Goal: Transaction & Acquisition: Purchase product/service

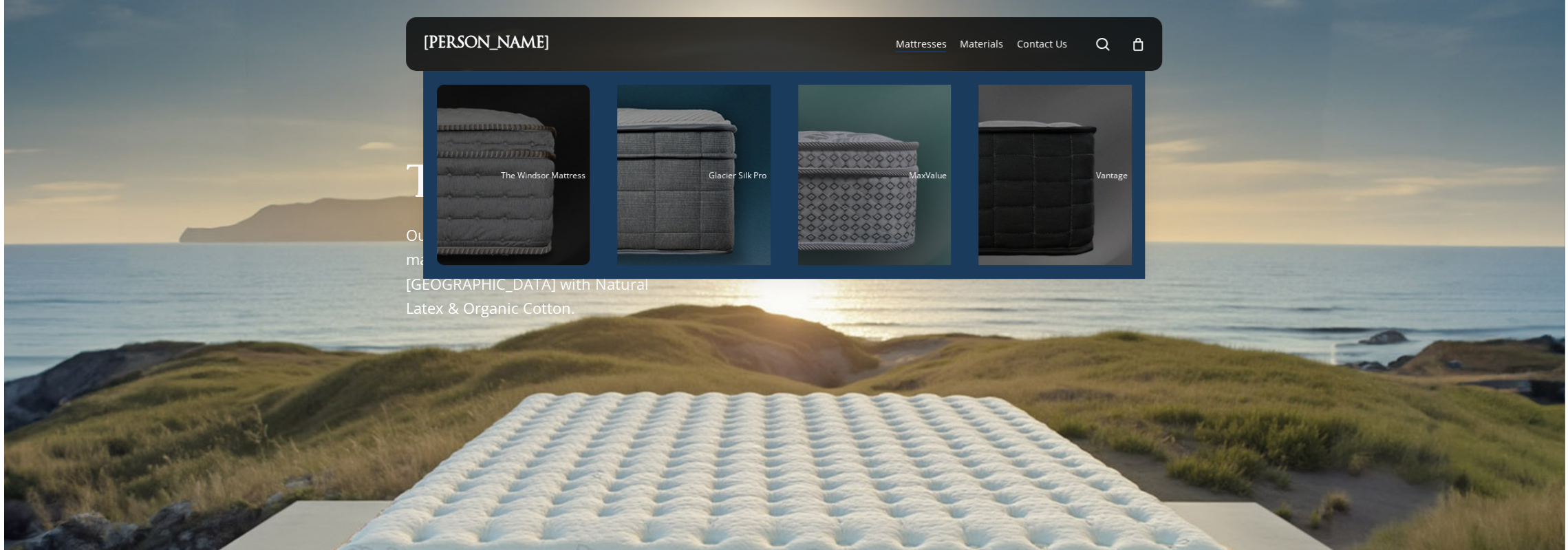
click at [524, 200] on div "Main Menu" at bounding box center [513, 175] width 154 height 180
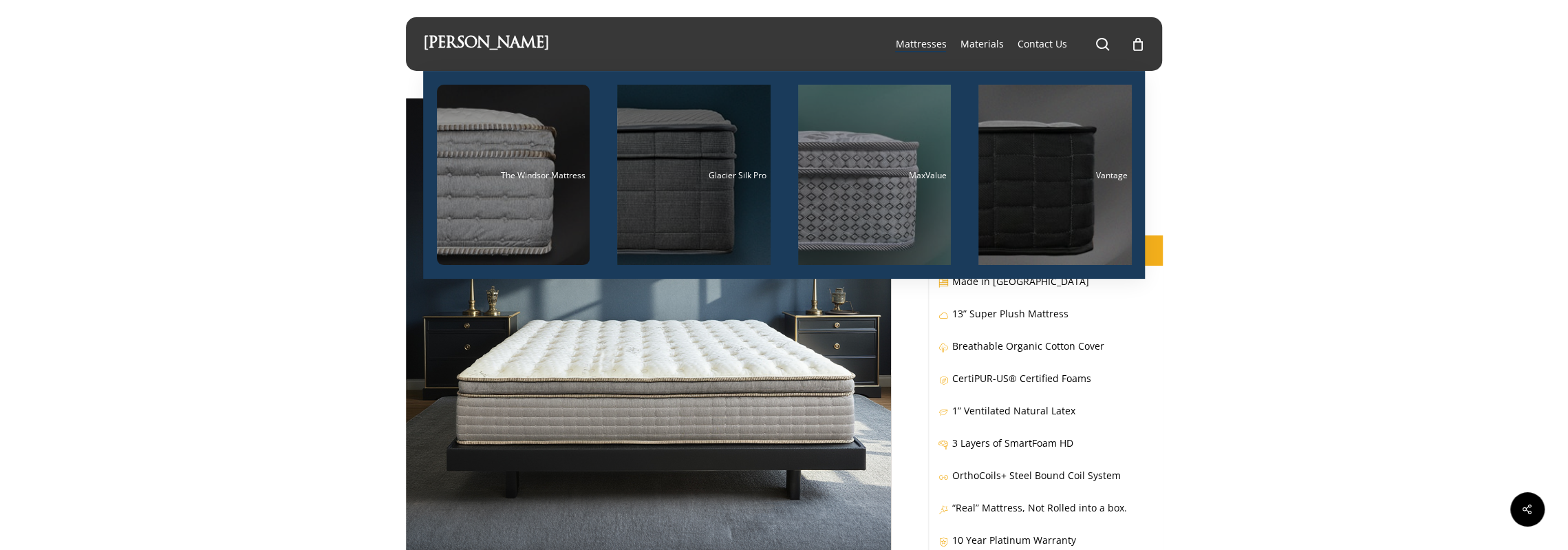
click at [702, 167] on div "Main Menu" at bounding box center [693, 175] width 154 height 180
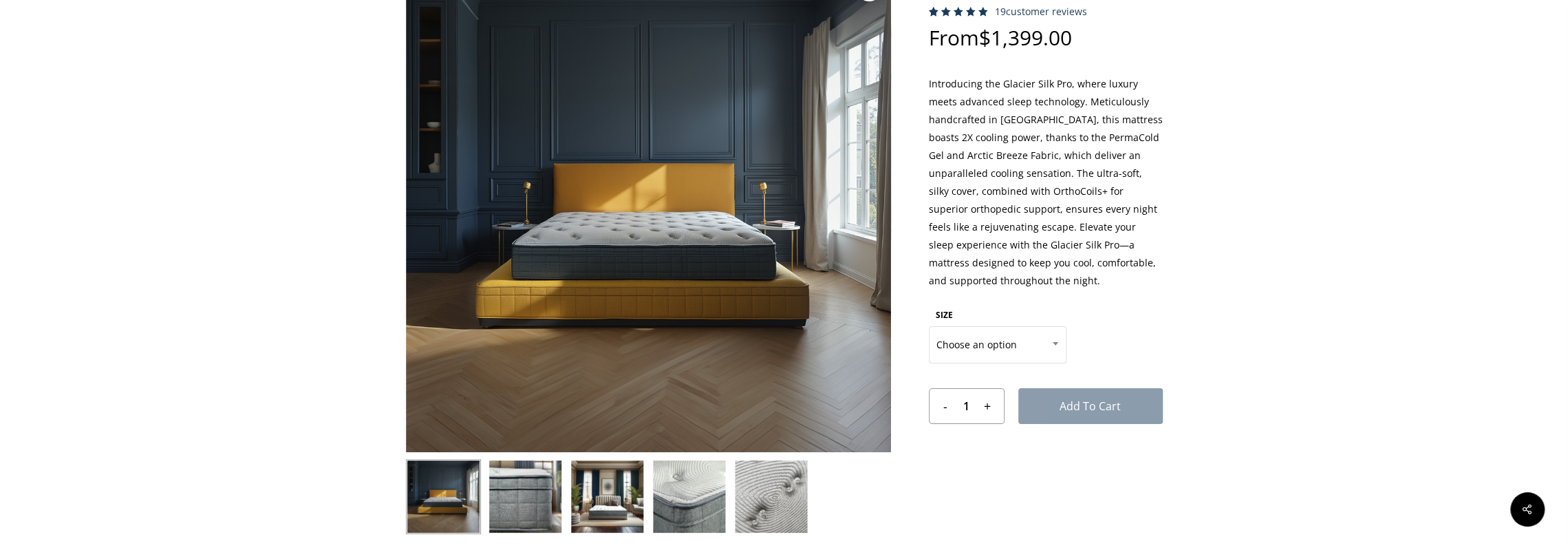
scroll to position [138, 0]
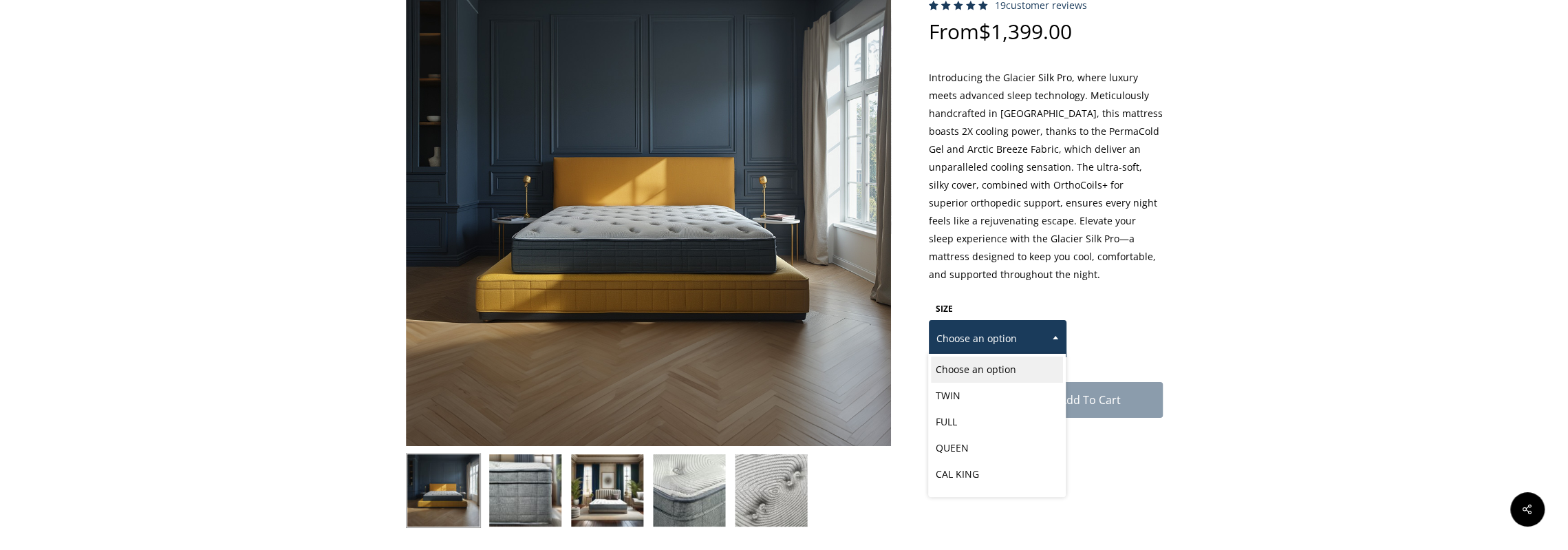
click at [1036, 344] on span "Choose an option" at bounding box center [997, 338] width 136 height 29
select select "FULL"
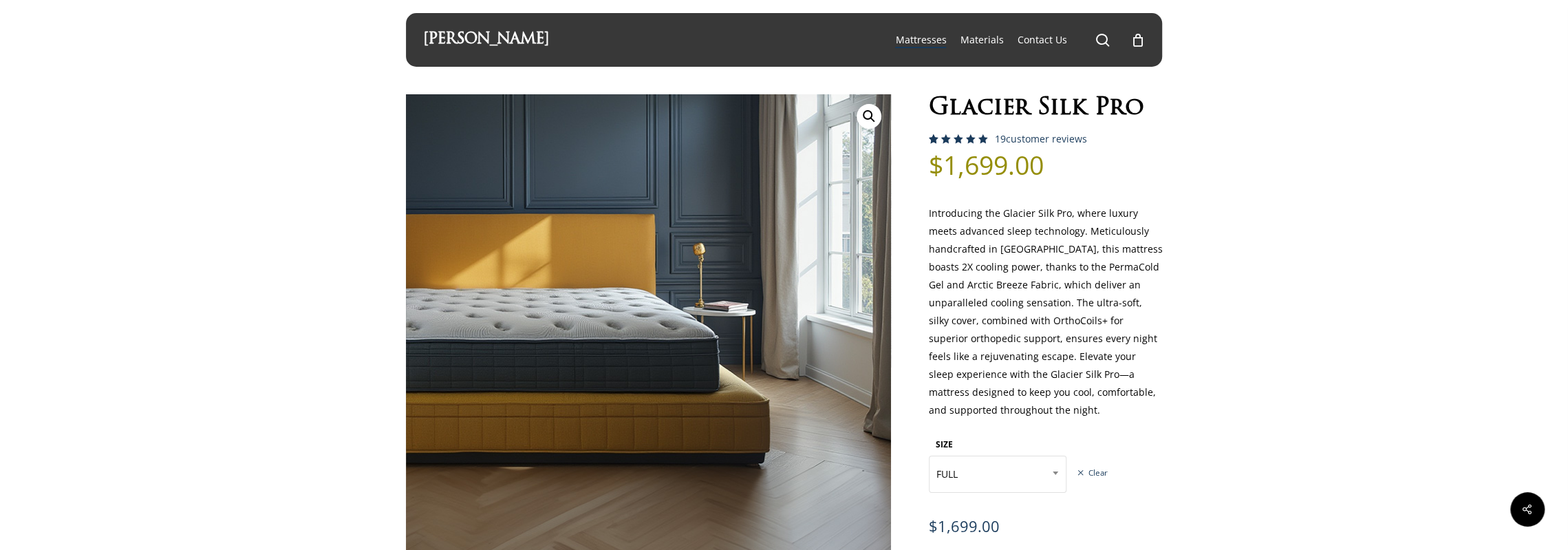
scroll to position [0, 0]
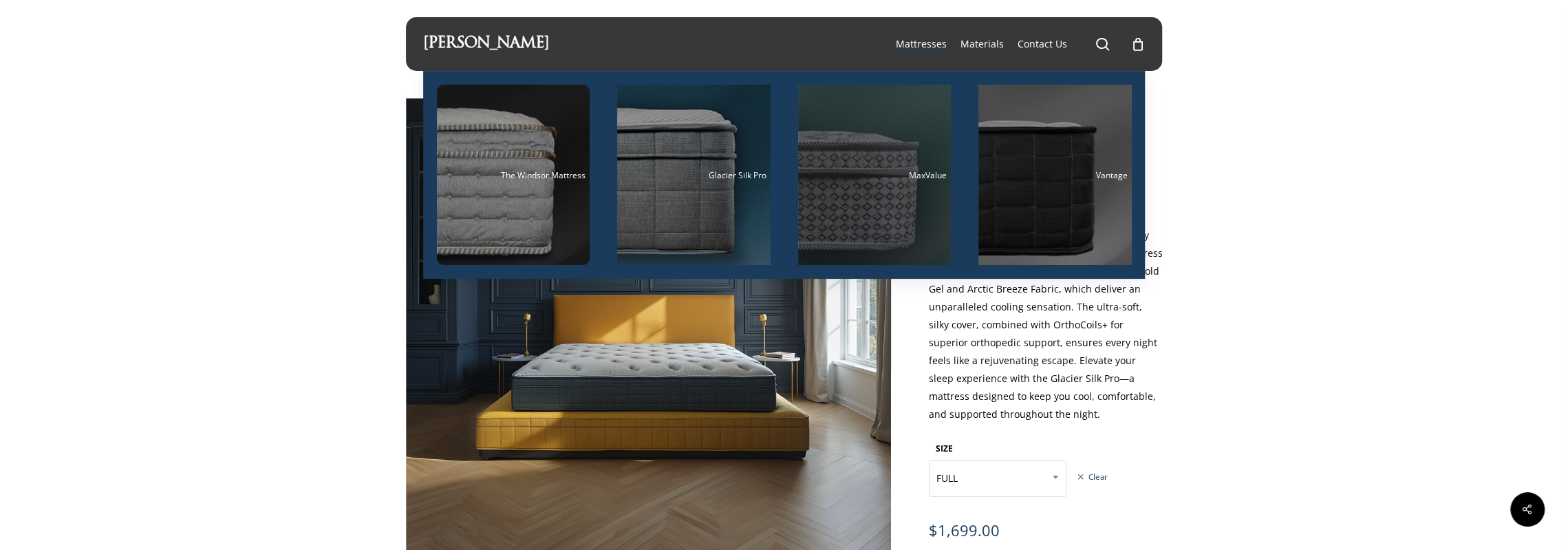
click at [911, 165] on div "Main Menu" at bounding box center [874, 175] width 154 height 180
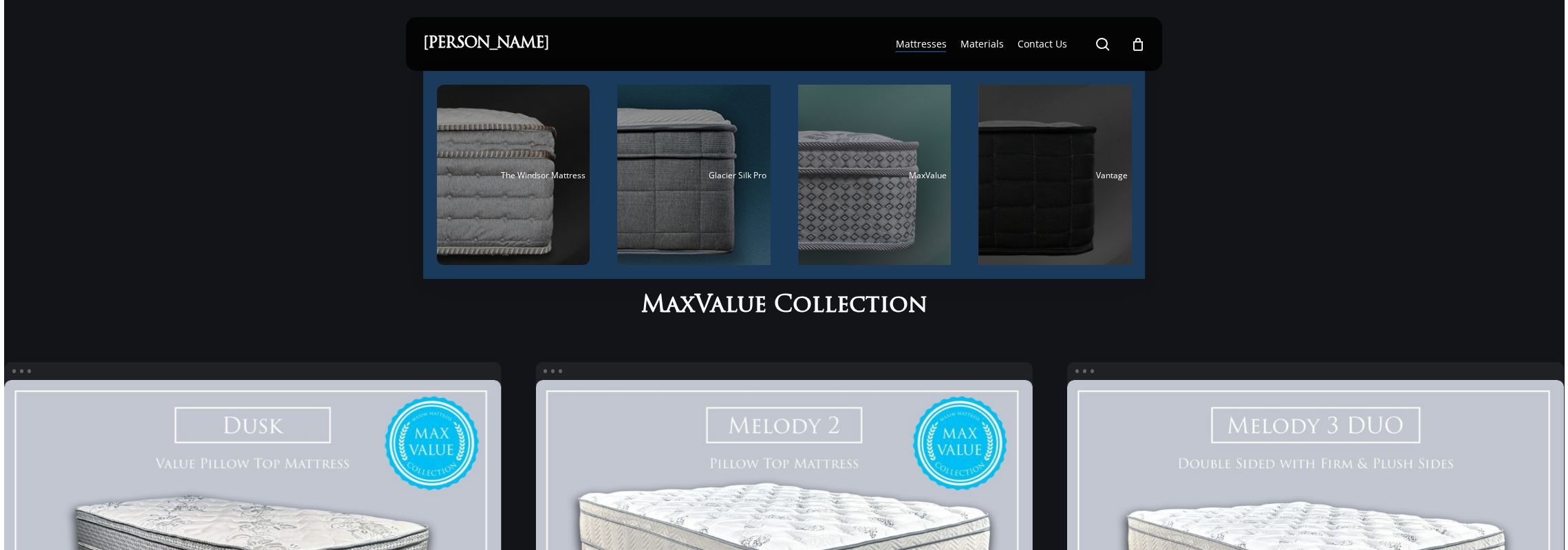
click at [1026, 166] on div "Main Menu" at bounding box center [1055, 175] width 154 height 180
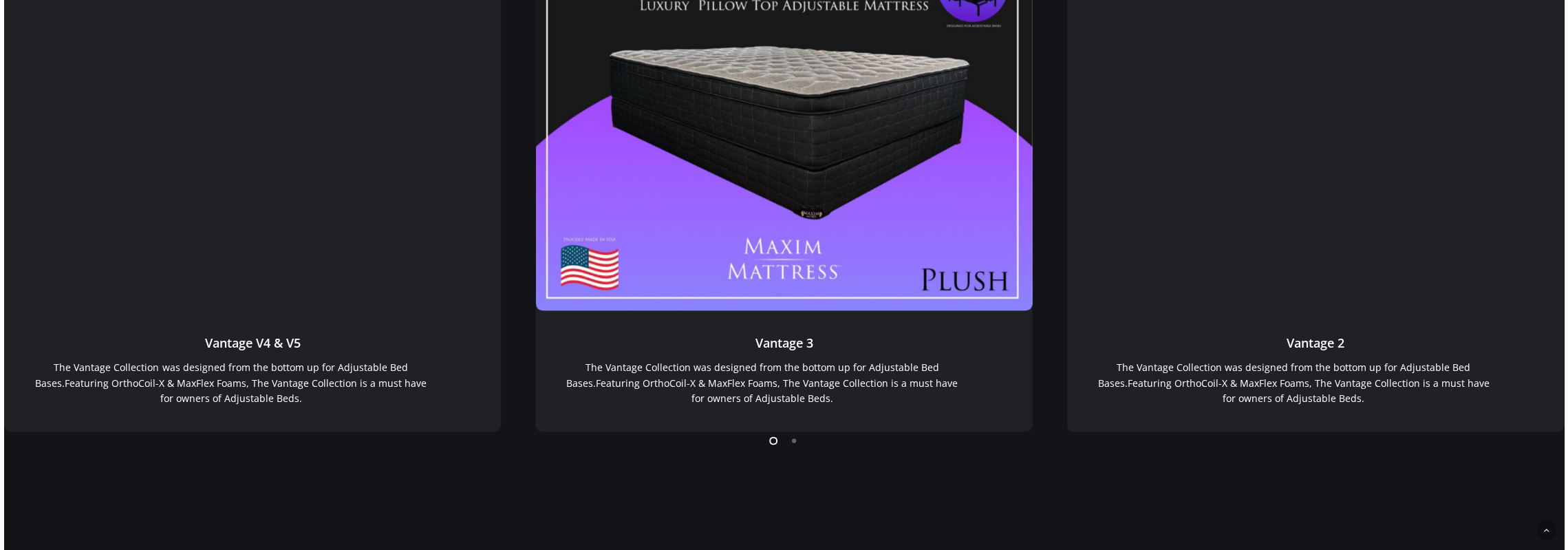
scroll to position [1556, 0]
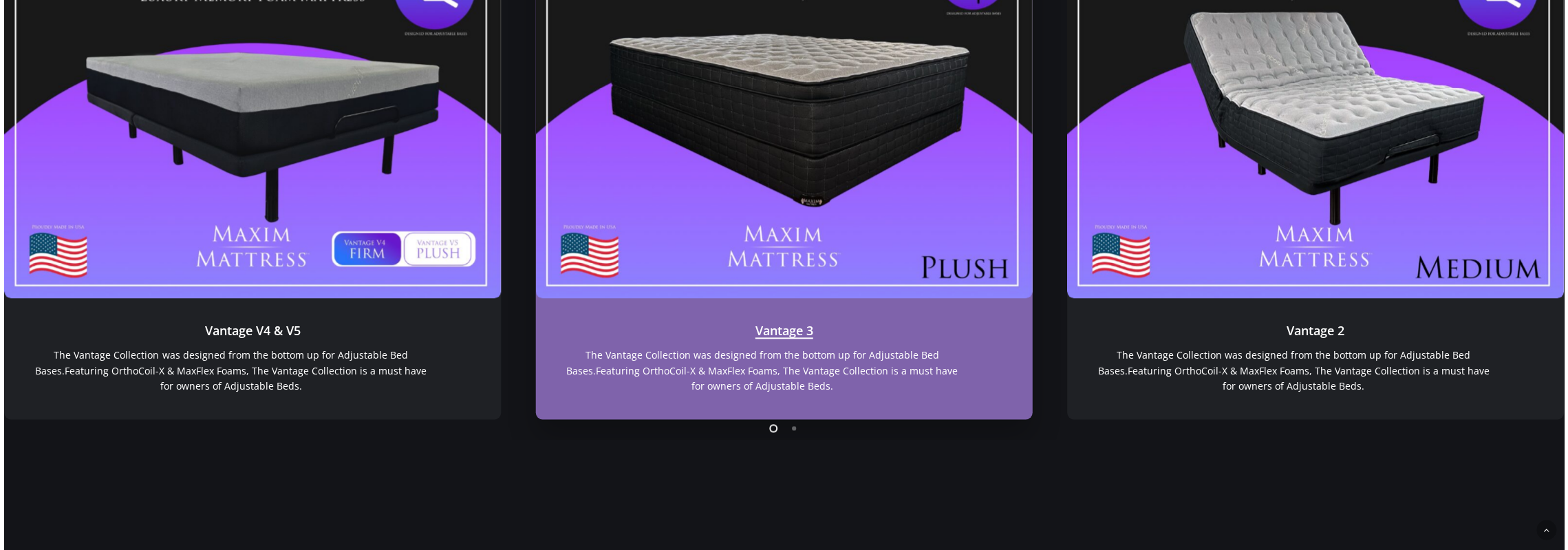
click at [866, 257] on link "Vantage 3" at bounding box center [783, 105] width 497 height 385
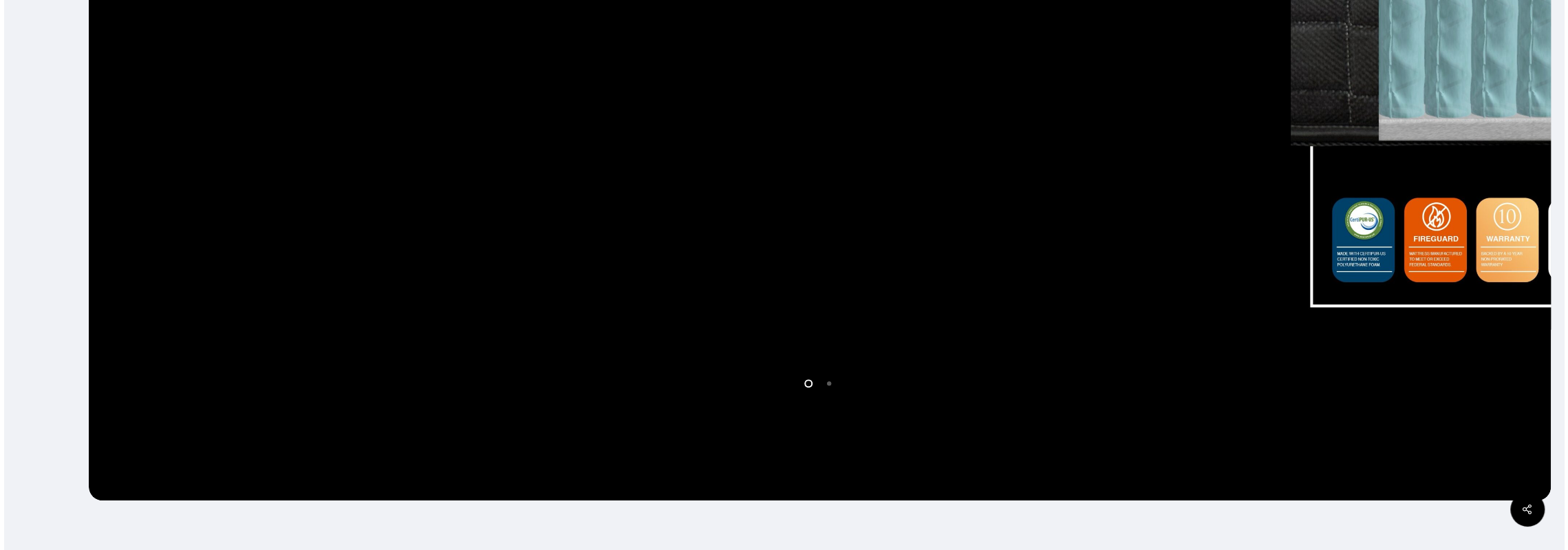
scroll to position [570, 0]
